Goal: Check status: Check status

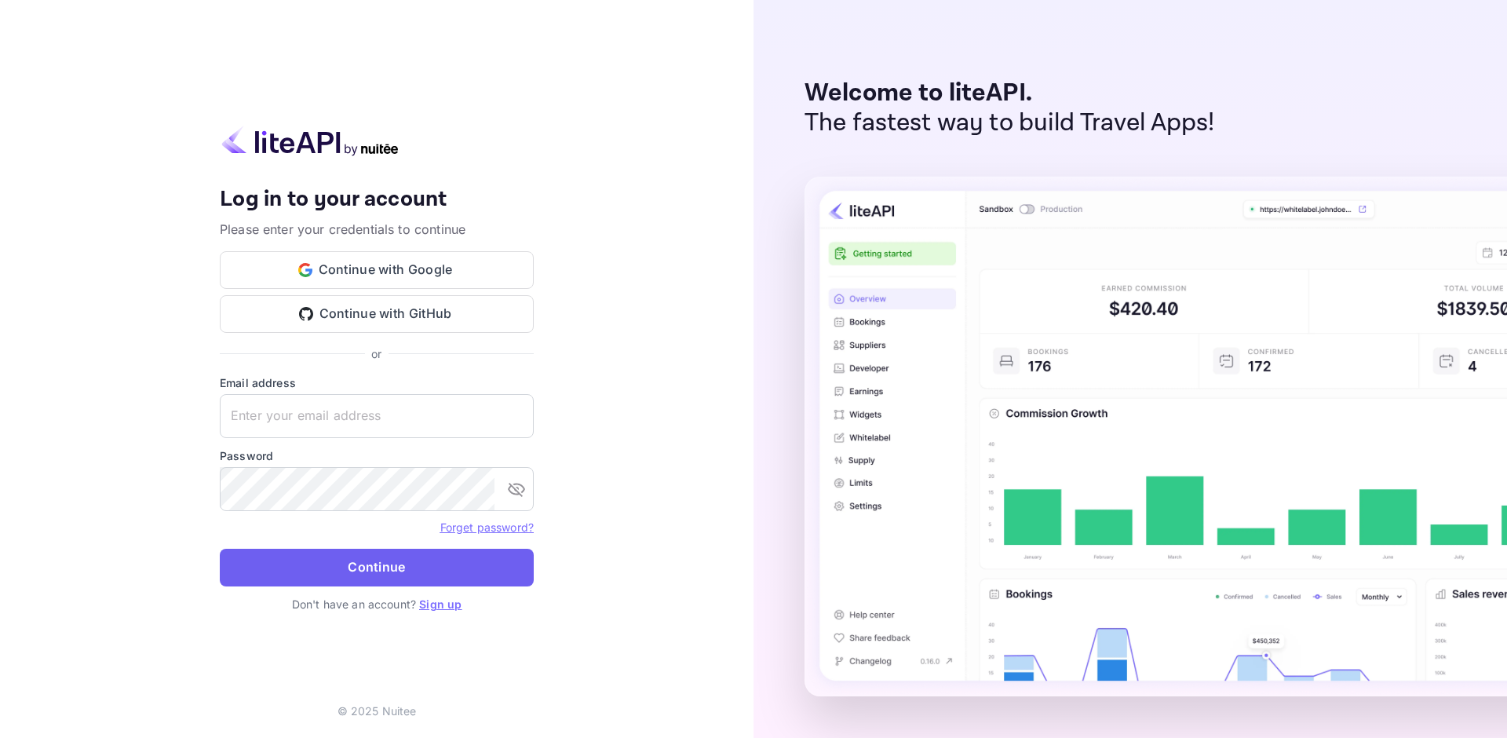
type input "[EMAIL_ADDRESS][DOMAIN_NAME]"
click at [368, 552] on button "Continue" at bounding box center [377, 567] width 314 height 38
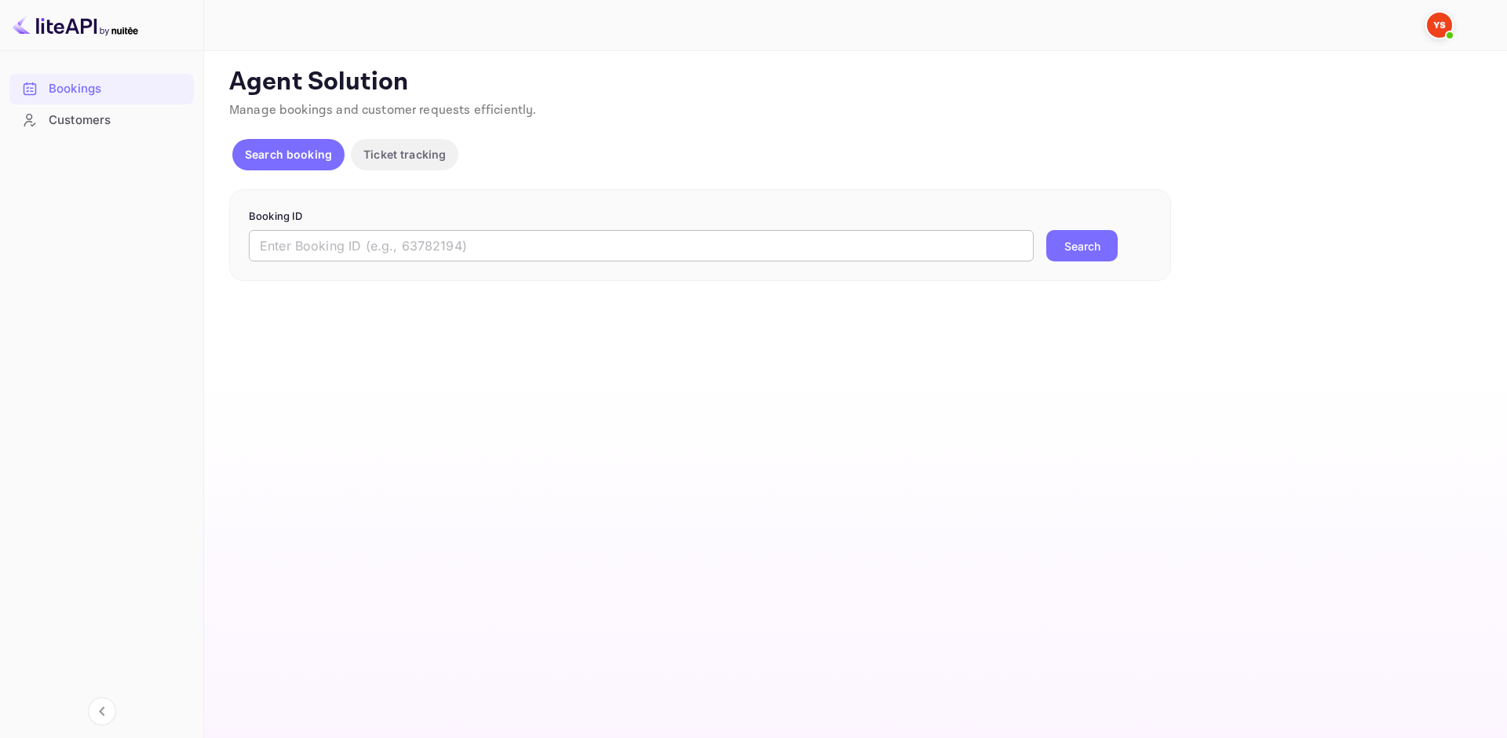
click at [394, 246] on input "text" at bounding box center [641, 245] width 785 height 31
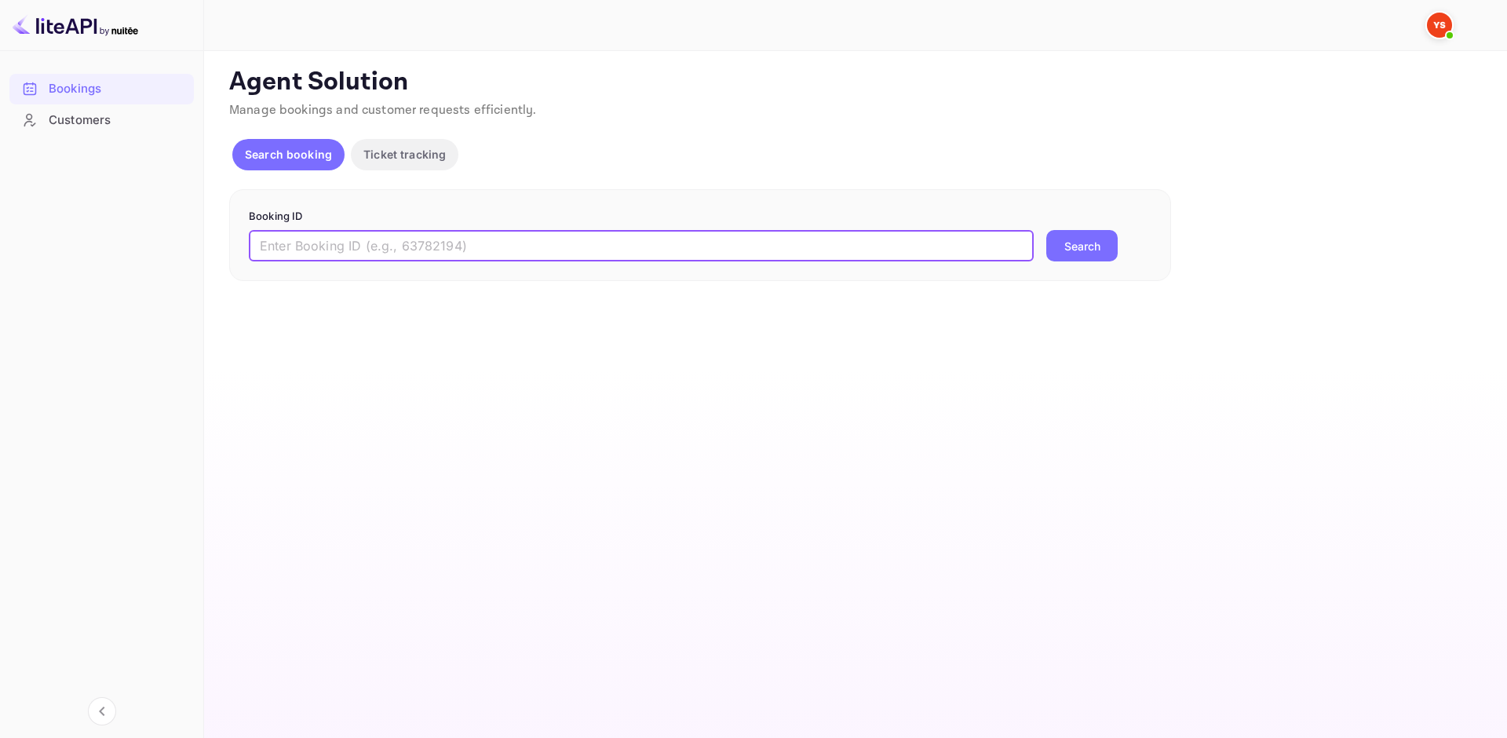
paste input "9139875"
type input "9139875"
click at [1099, 245] on button "Search" at bounding box center [1081, 245] width 71 height 31
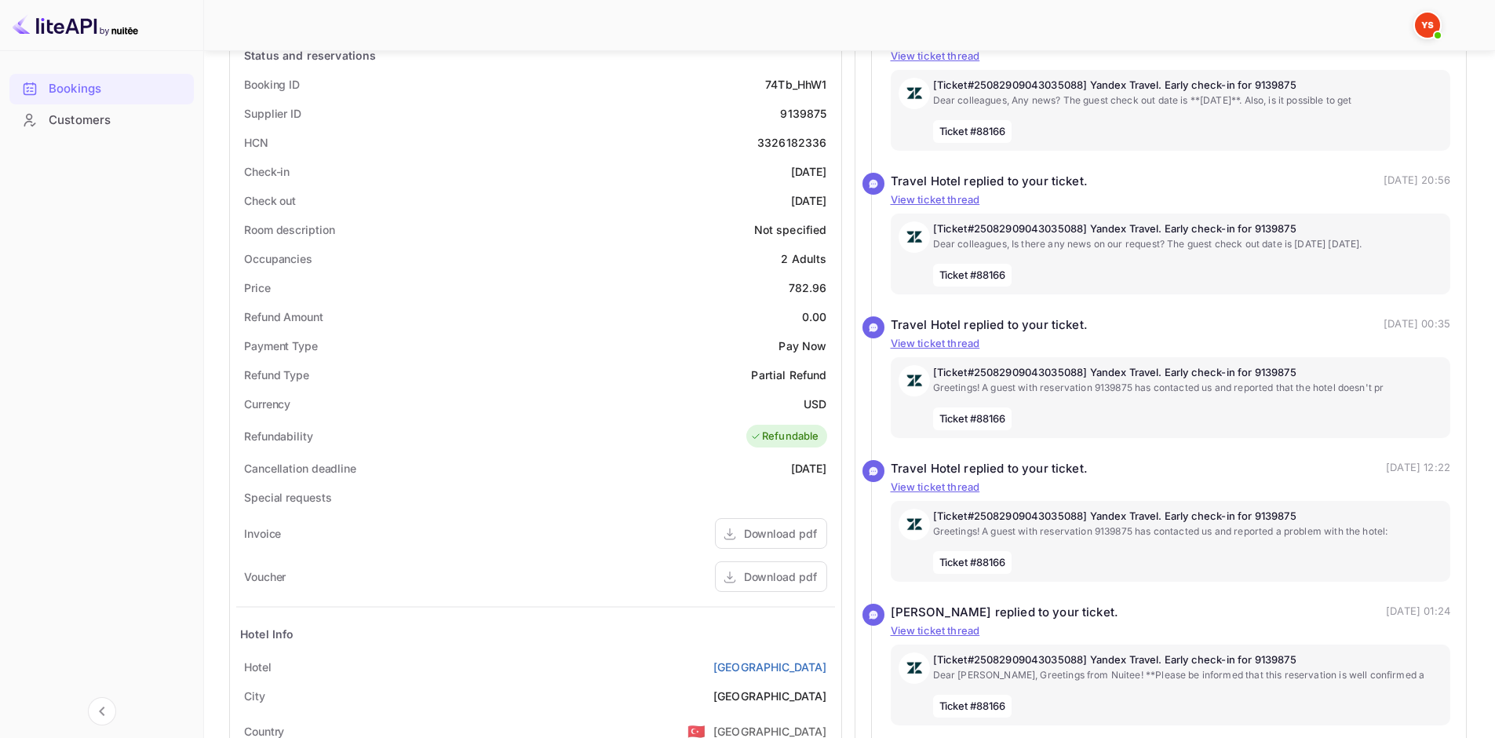
scroll to position [314, 0]
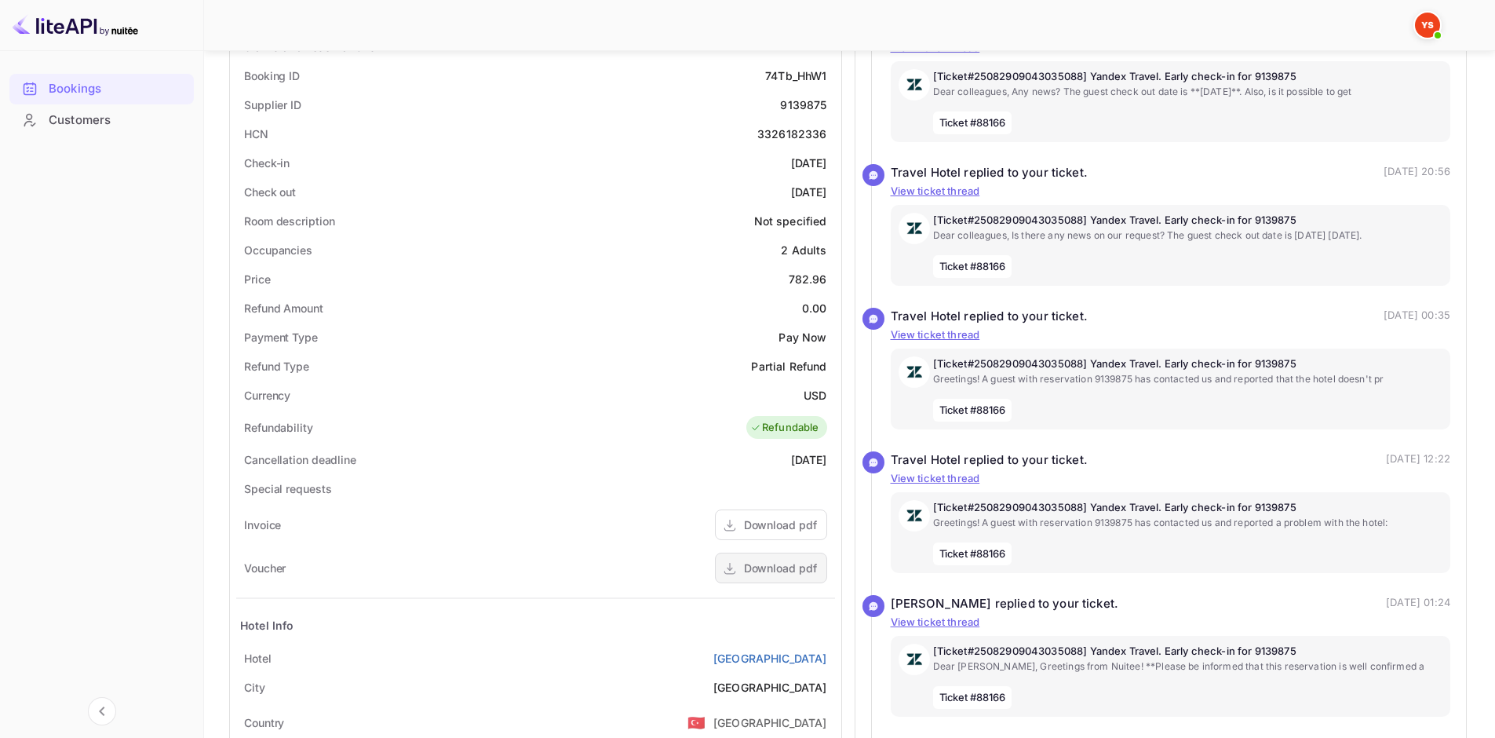
click at [766, 563] on div "Download pdf" at bounding box center [780, 567] width 73 height 16
